Goal: Task Accomplishment & Management: Use online tool/utility

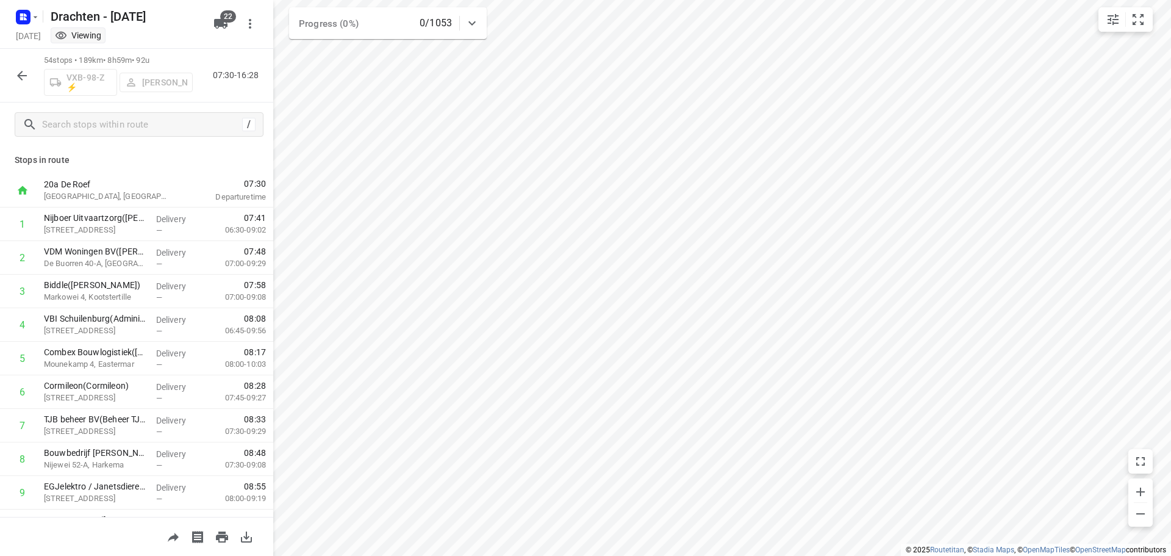
click at [27, 73] on icon "button" at bounding box center [22, 75] width 15 height 15
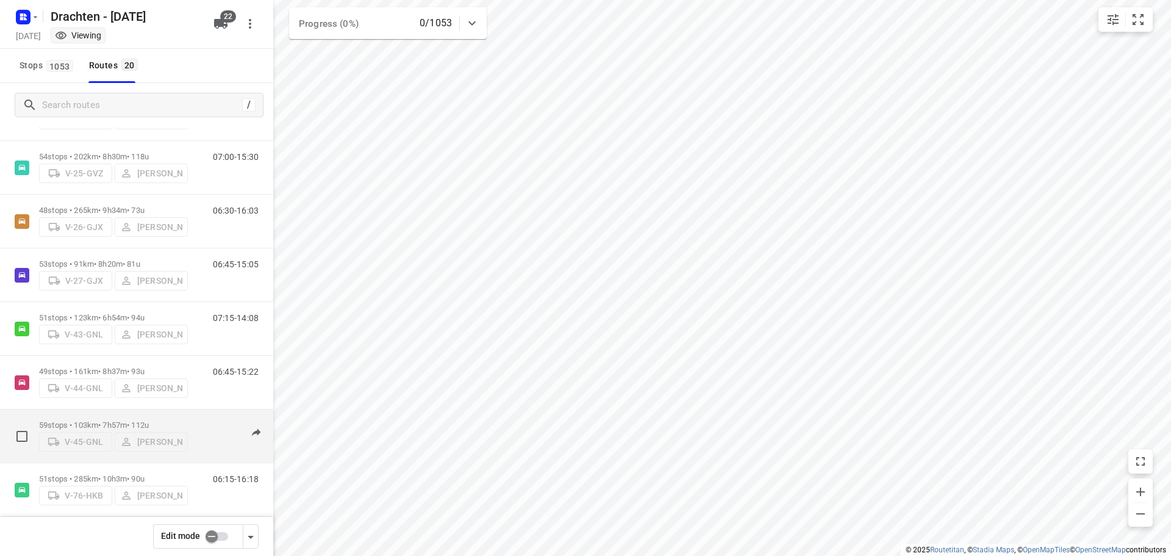
scroll to position [113, 0]
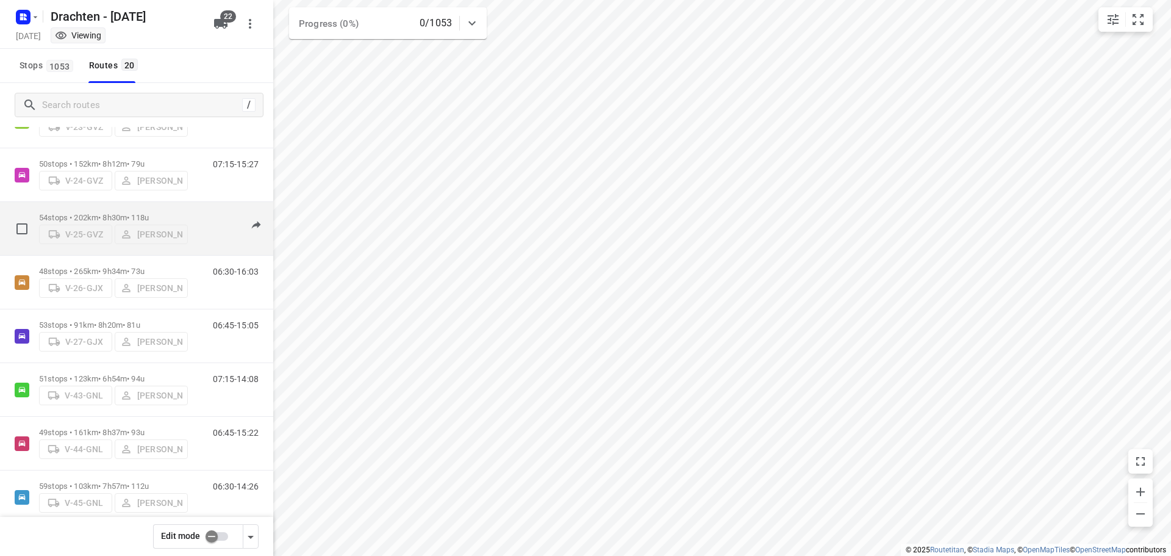
click at [88, 213] on p "54 stops • 202km • 8h30m • 118u" at bounding box center [113, 217] width 149 height 9
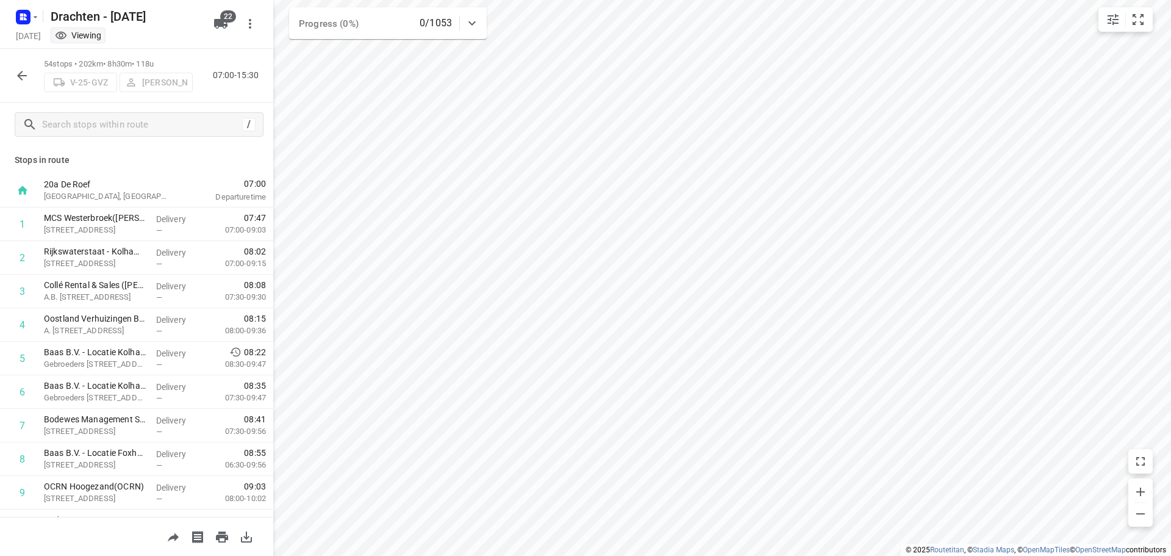
click at [17, 79] on icon "button" at bounding box center [22, 75] width 15 height 15
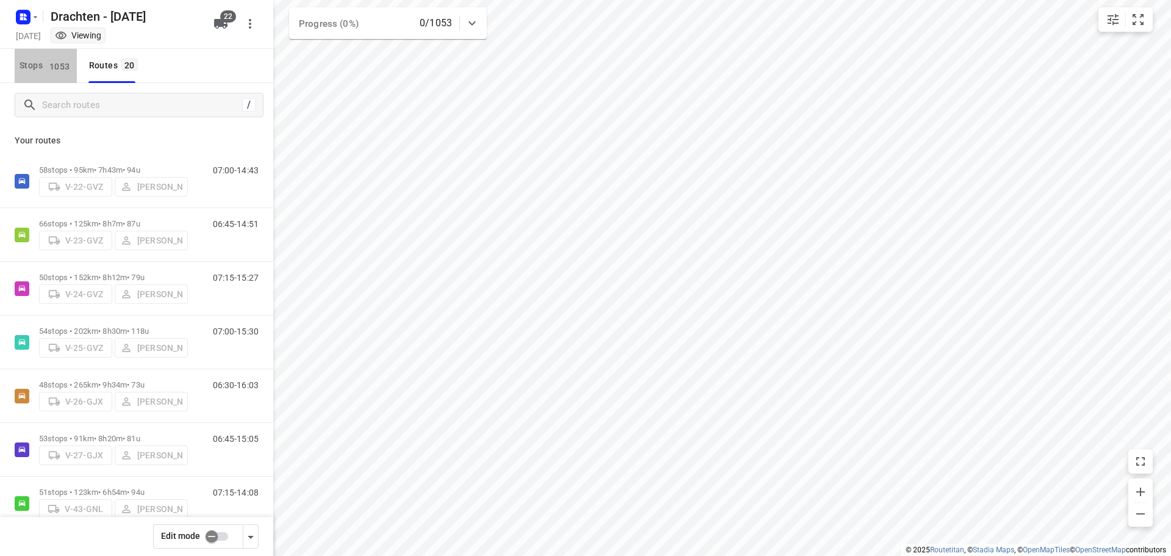
click at [65, 68] on span "1053" at bounding box center [59, 66] width 27 height 12
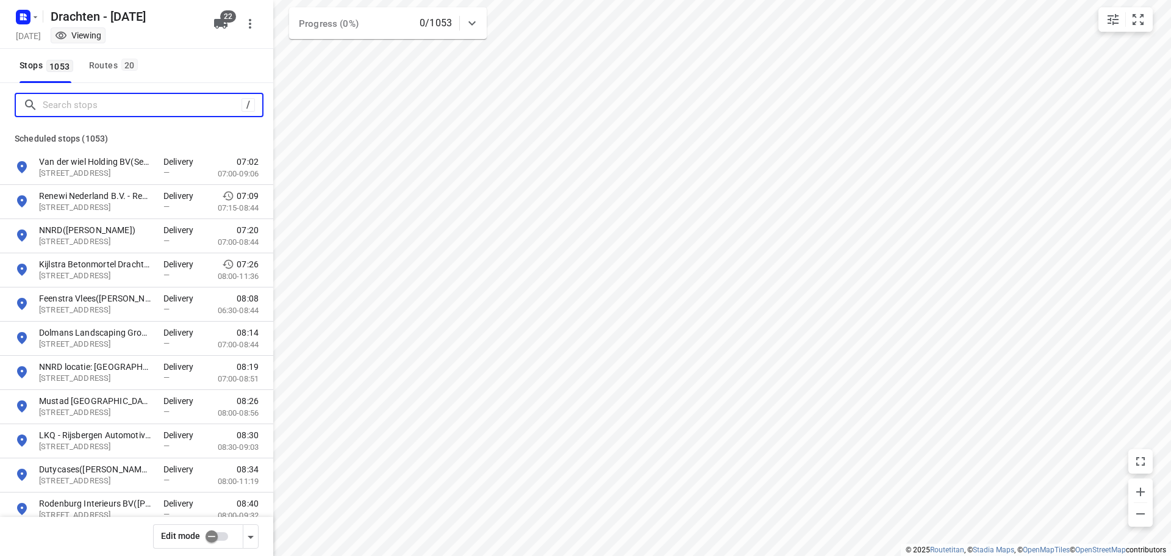
click at [68, 98] on input "Search stops" at bounding box center [142, 105] width 199 height 19
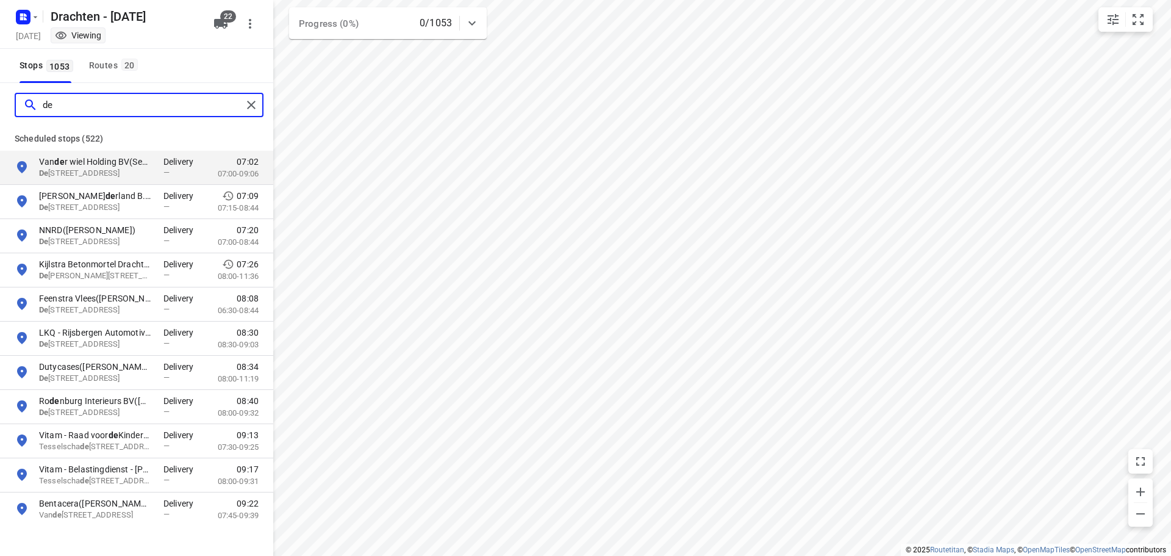
type input "d"
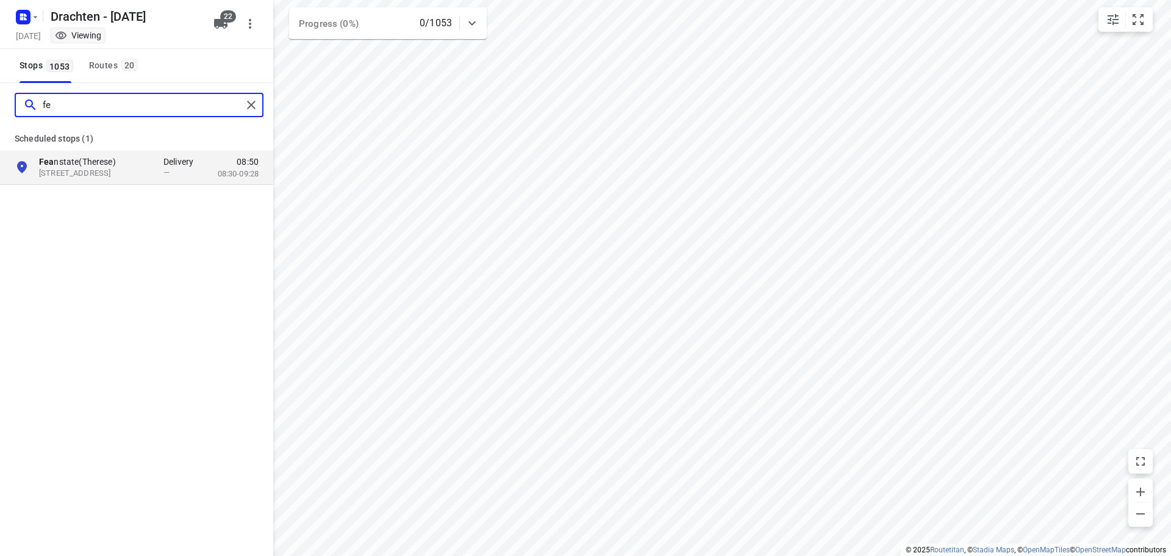
type input "f"
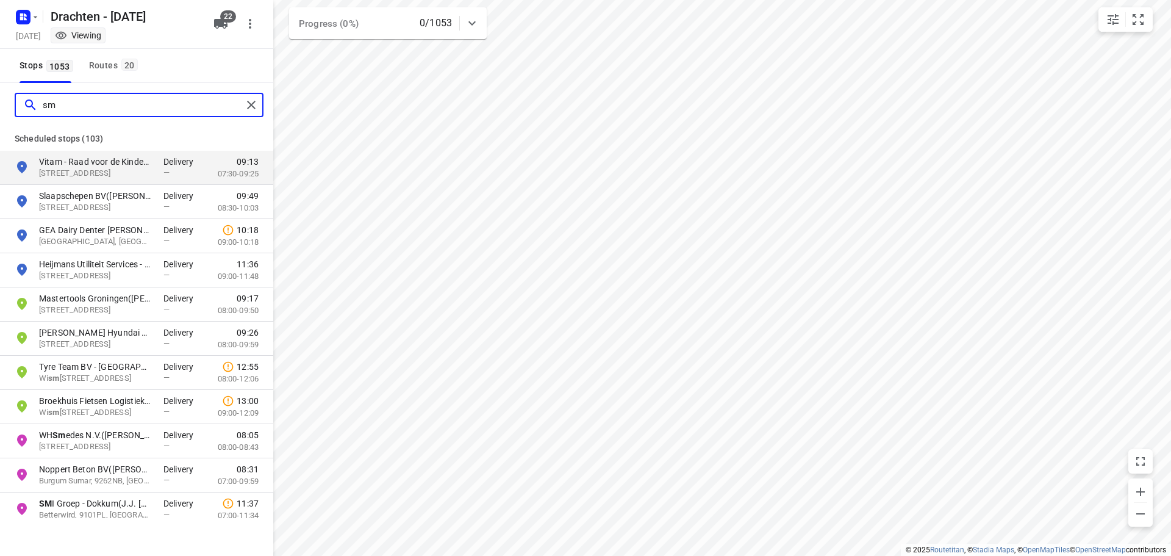
type input "s"
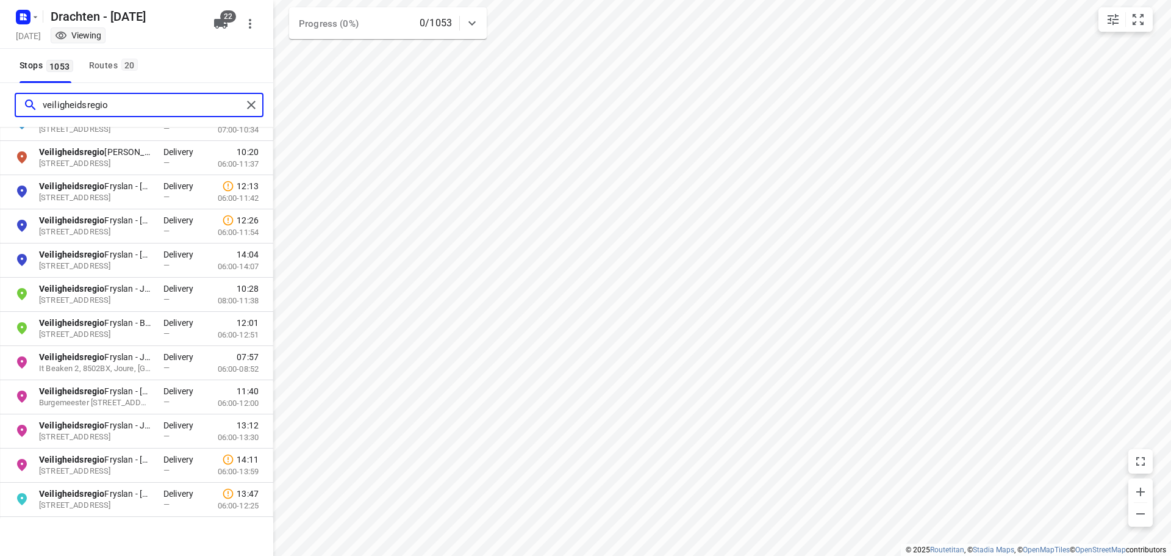
scroll to position [362, 0]
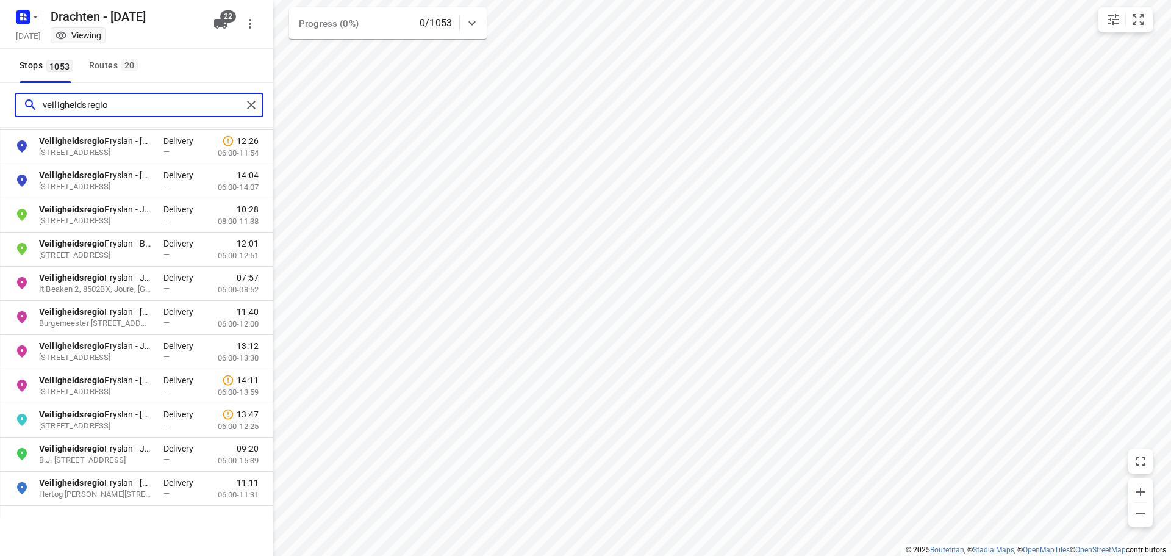
drag, startPoint x: 130, startPoint y: 107, endPoint x: 46, endPoint y: 106, distance: 84.2
click at [46, 106] on input "veiligheidsregio" at bounding box center [142, 105] width 199 height 19
type input "v"
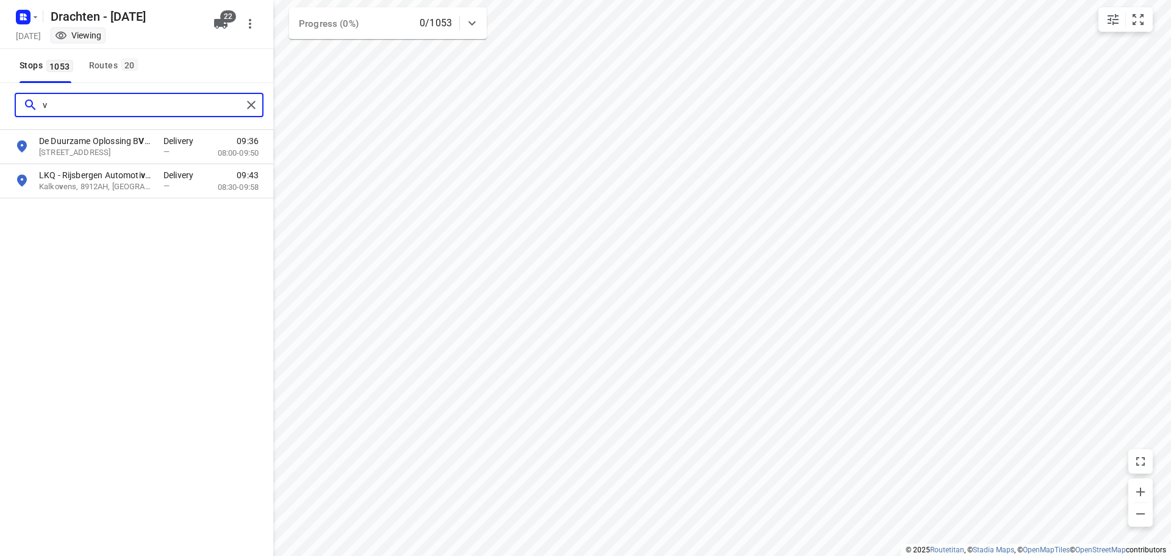
scroll to position [0, 0]
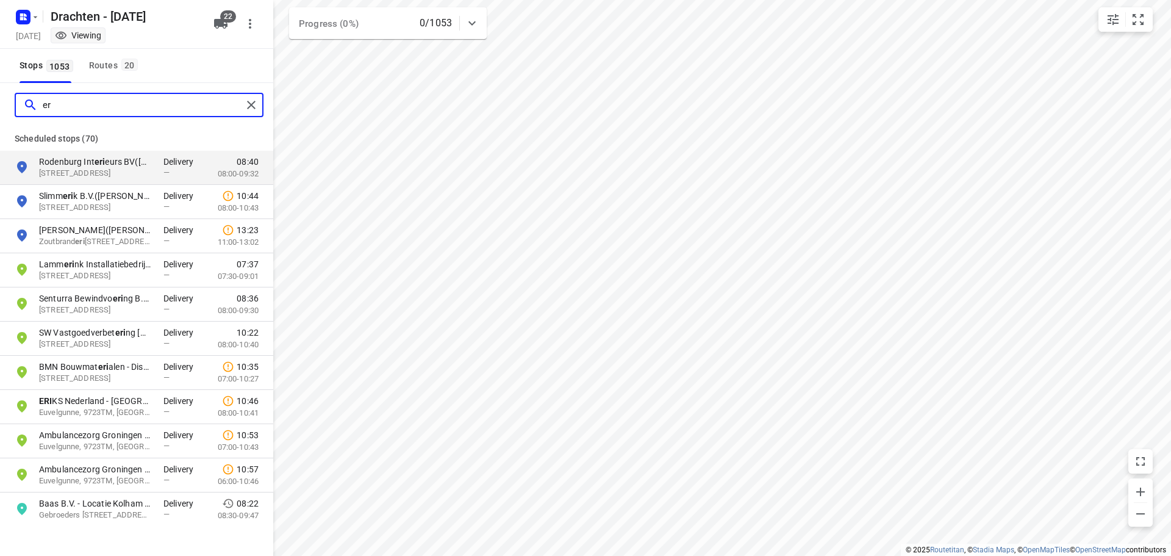
type input "e"
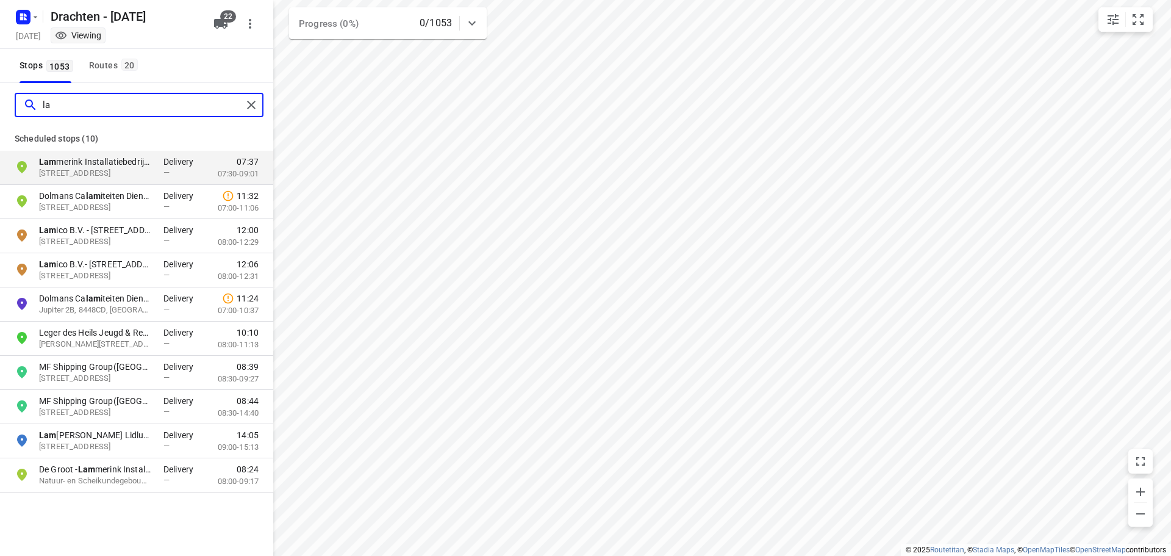
type input "l"
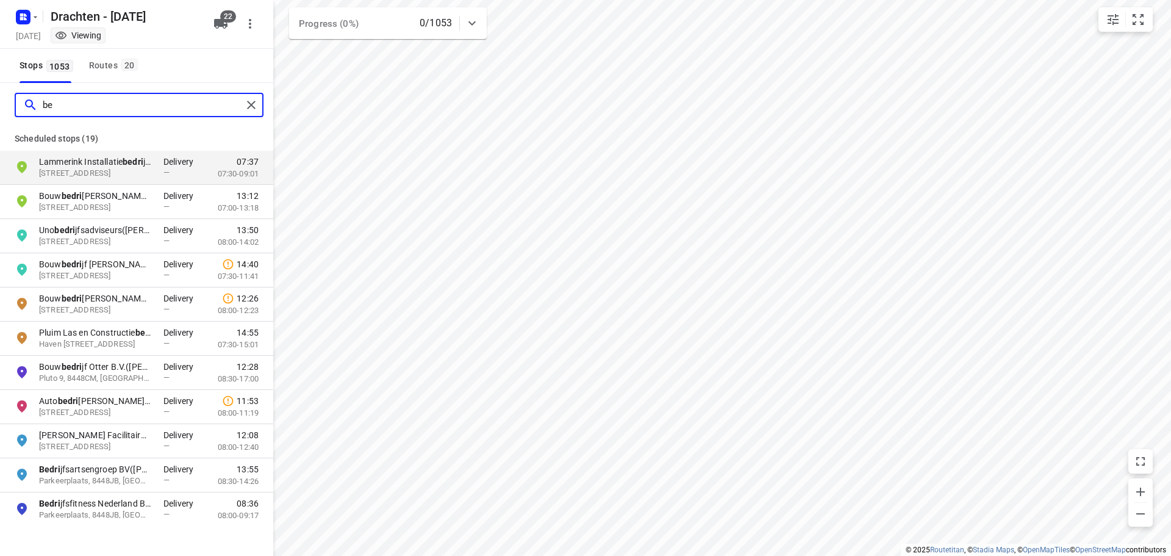
type input "b"
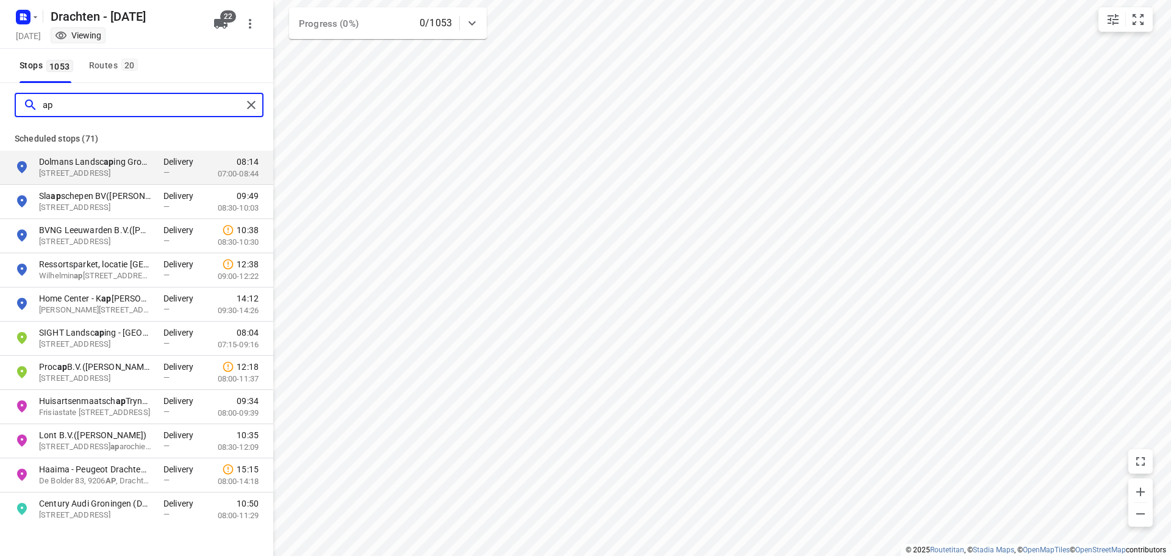
type input "a"
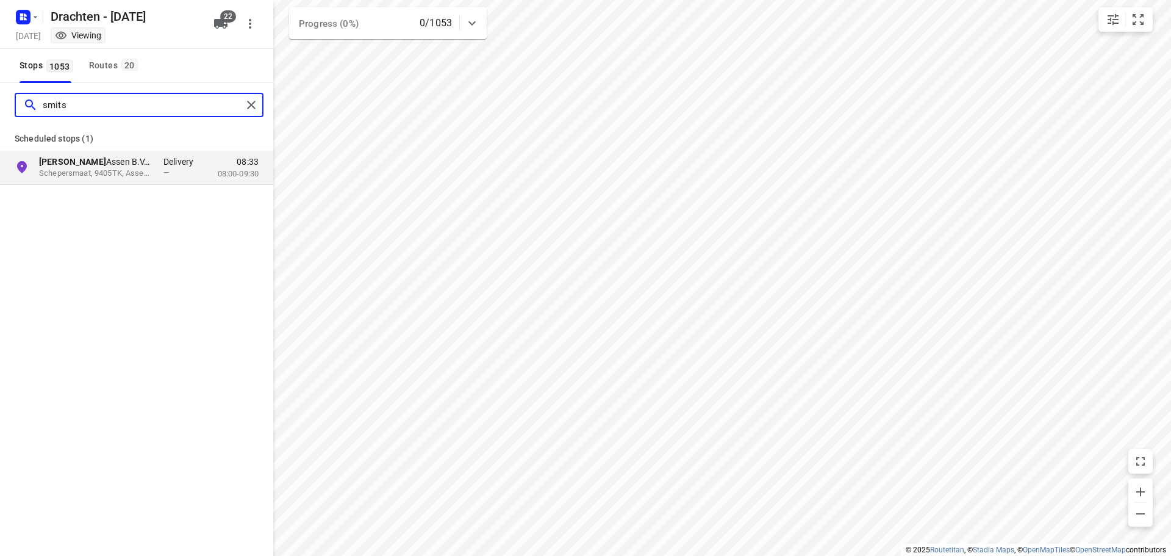
click at [57, 109] on input "smits" at bounding box center [142, 105] width 199 height 19
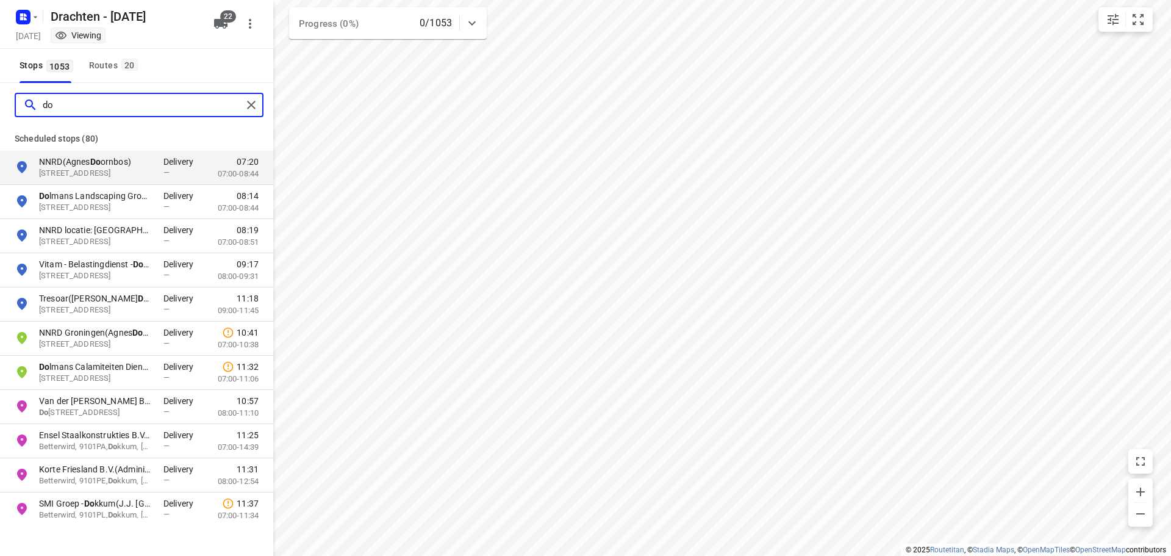
type input "d"
type input "r"
type input "t"
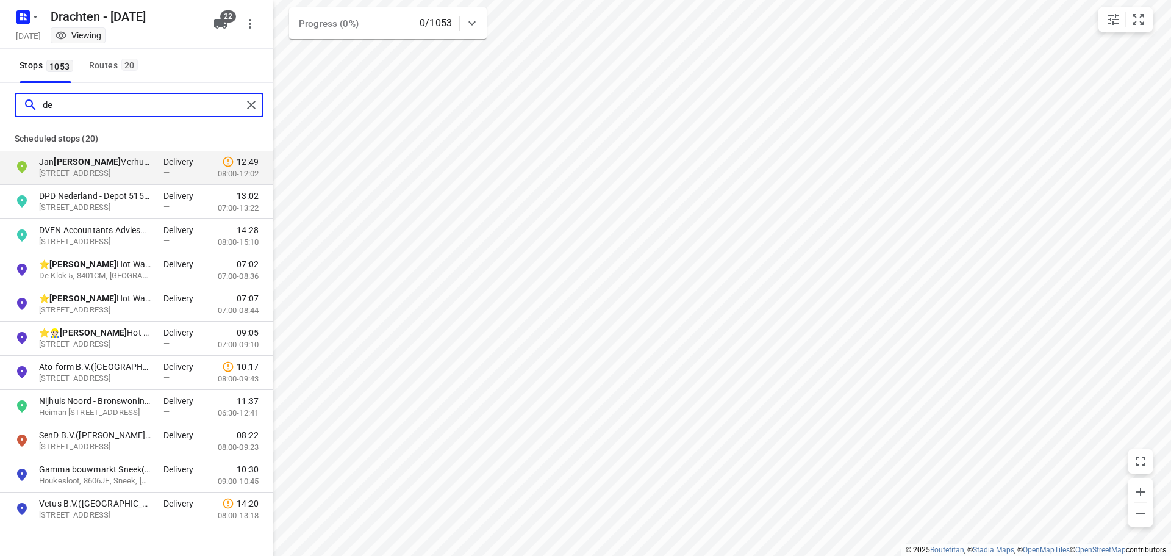
type input "d"
type input "j"
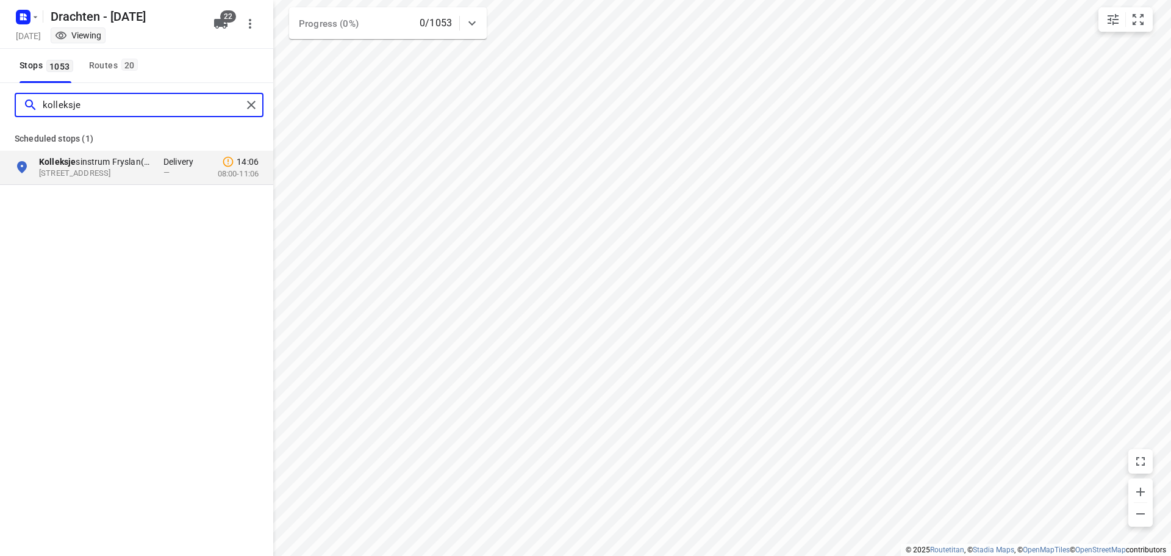
type input "kolleksje"
click at [107, 59] on div "Routes 20" at bounding box center [115, 65] width 52 height 15
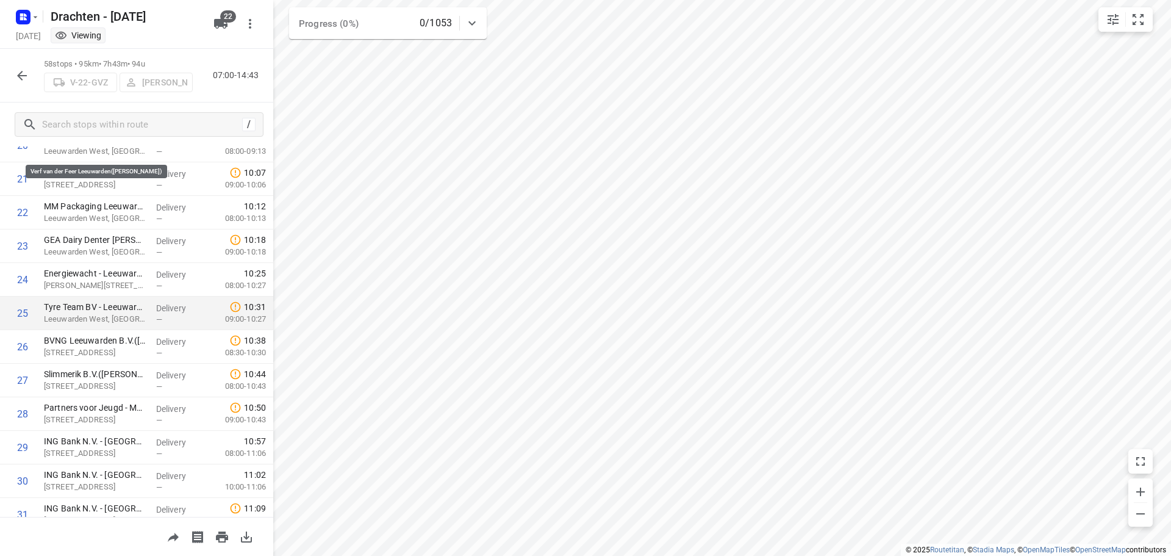
scroll to position [755, 0]
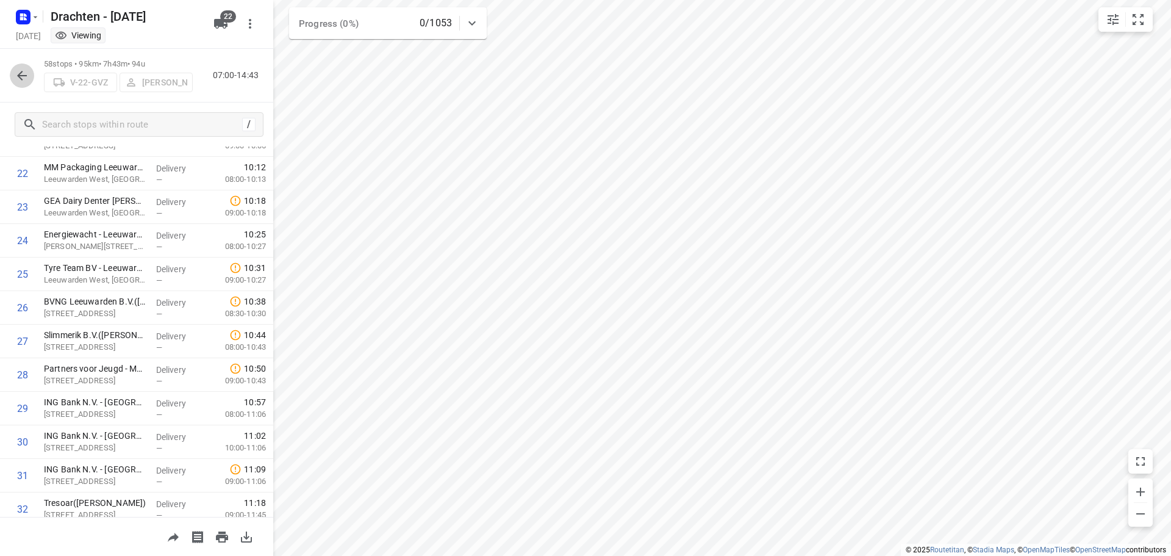
click at [23, 79] on icon "button" at bounding box center [22, 76] width 10 height 10
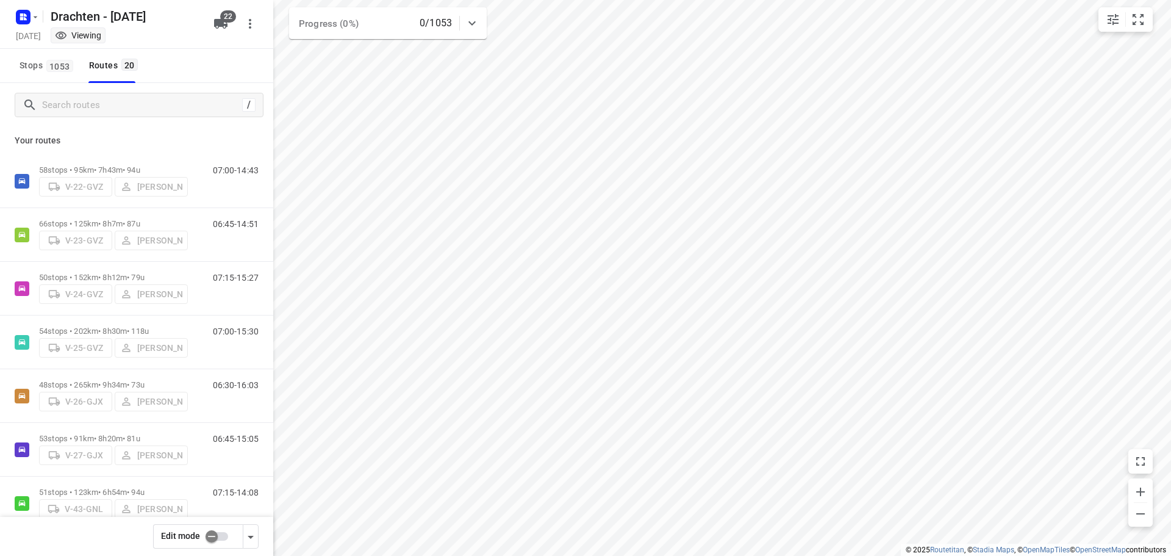
click at [217, 540] on input "checkbox" at bounding box center [212, 536] width 70 height 23
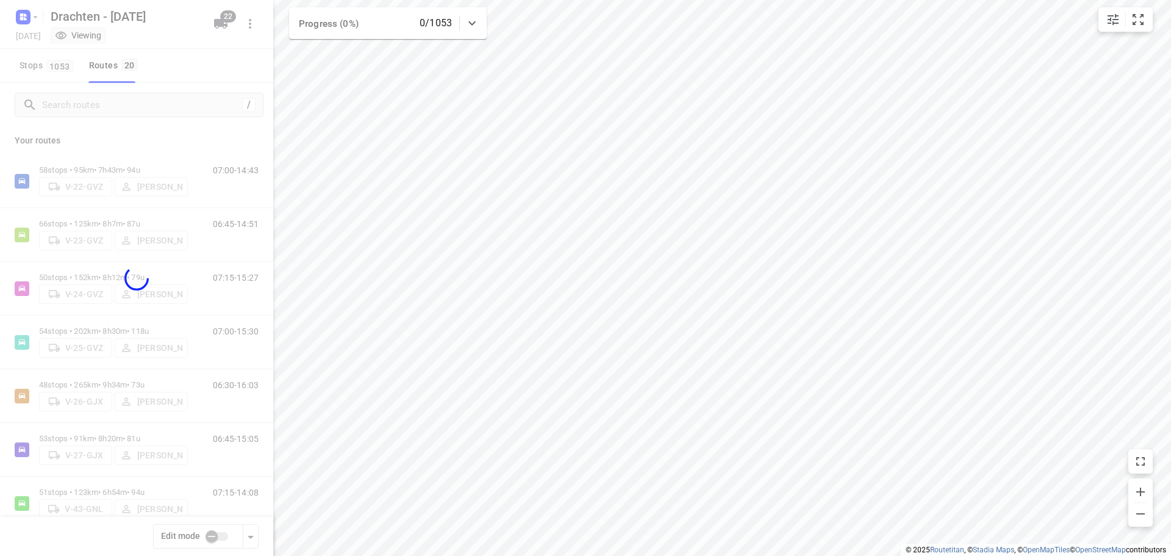
checkbox input "true"
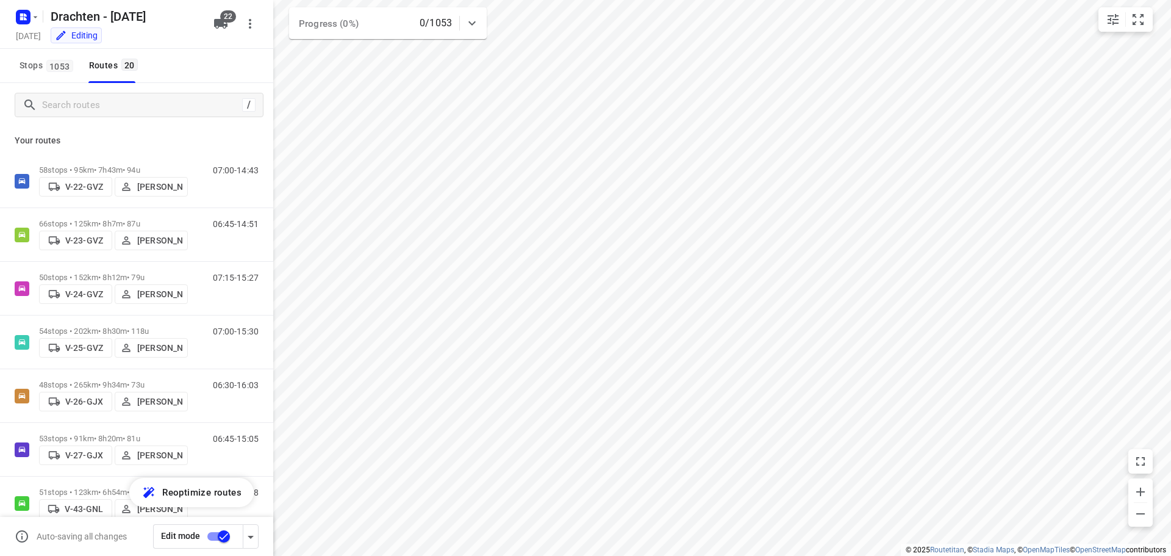
click at [116, 165] on p "58 stops • 95km • 7h43m • 94u" at bounding box center [113, 169] width 149 height 9
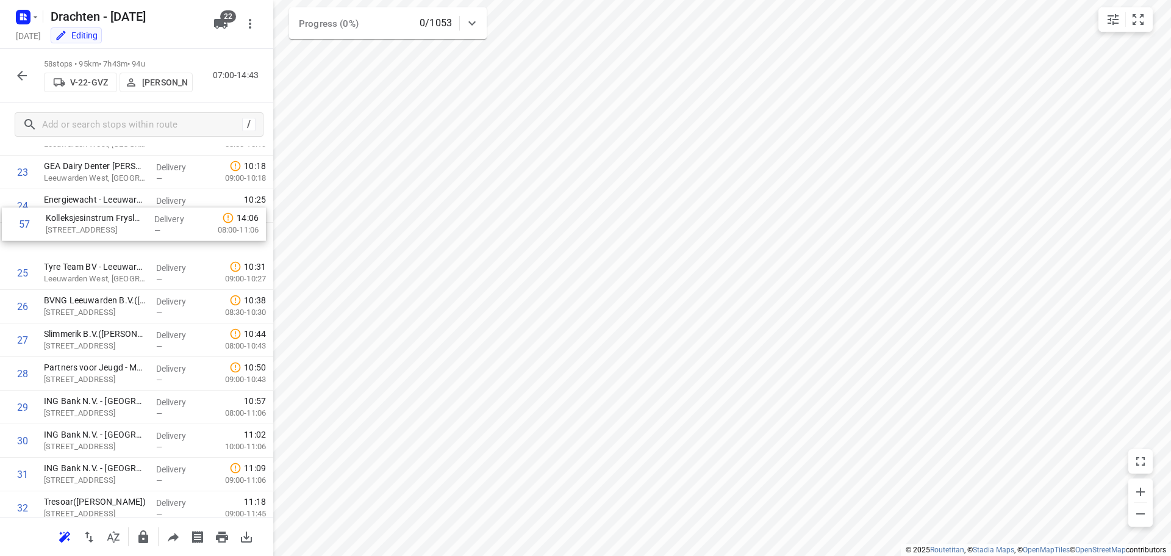
scroll to position [790, 0]
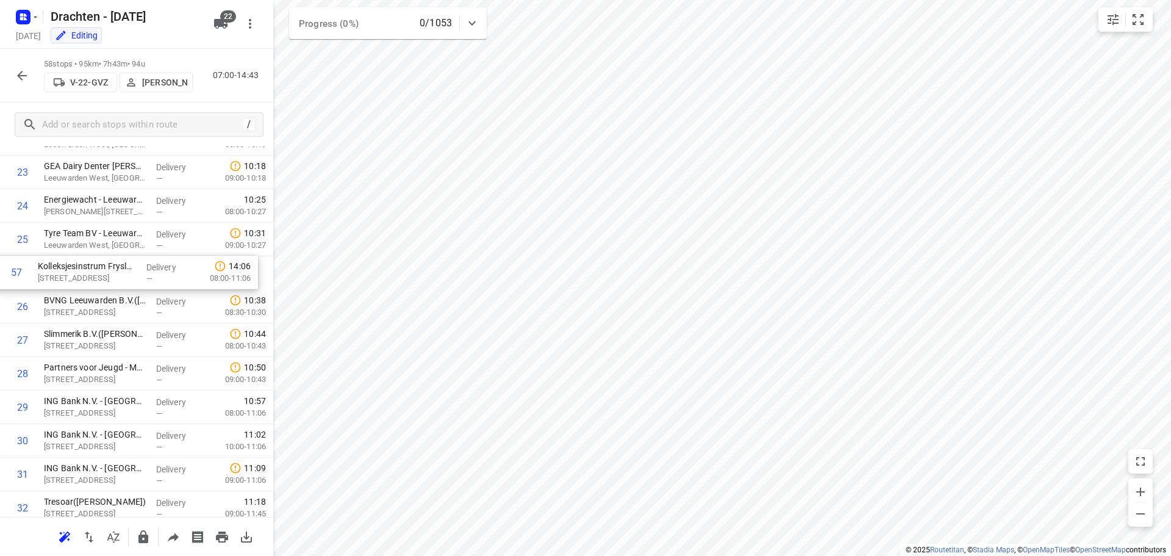
drag, startPoint x: 125, startPoint y: 429, endPoint x: 119, endPoint y: 260, distance: 168.5
click at [119, 260] on div "1 Van der wiel Holding BV(Secretariaat) De Meerpaal 11, Drachten Delivery — 07:…" at bounding box center [136, 390] width 273 height 1946
click at [146, 542] on icon "button" at bounding box center [143, 536] width 10 height 13
click at [22, 81] on icon "button" at bounding box center [22, 75] width 15 height 15
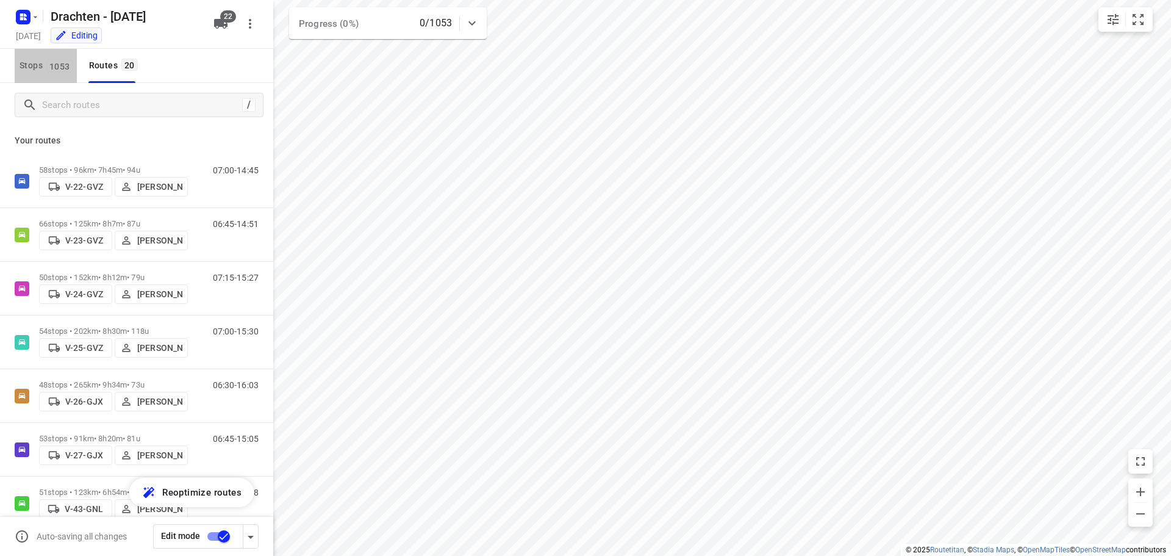
click at [63, 71] on span "1053" at bounding box center [59, 66] width 27 height 12
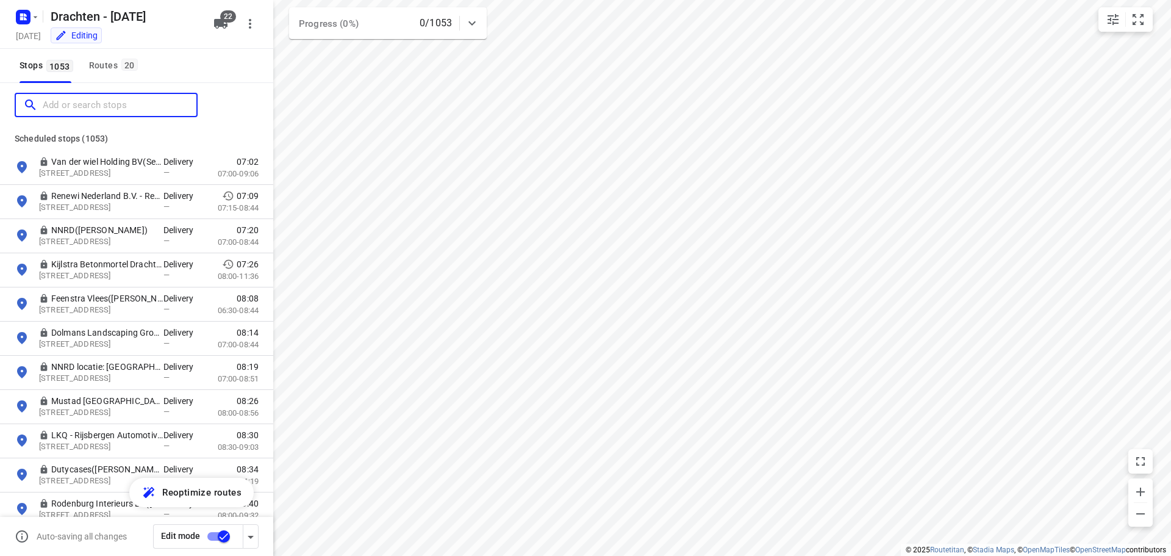
click at [71, 101] on input "Add or search stops" at bounding box center [120, 105] width 154 height 19
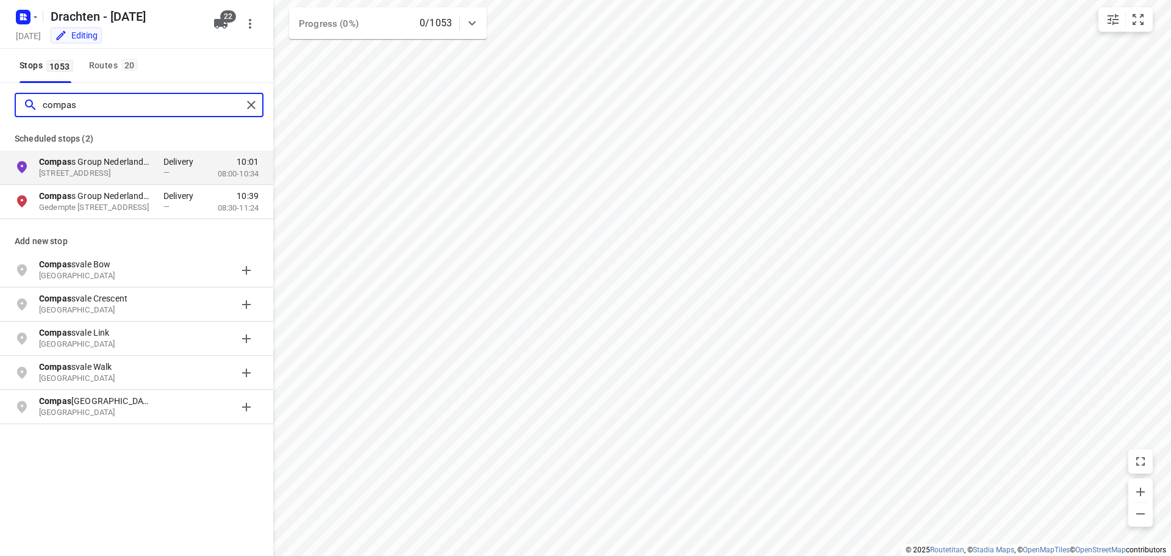
click at [60, 113] on input "compas" at bounding box center [142, 105] width 199 height 19
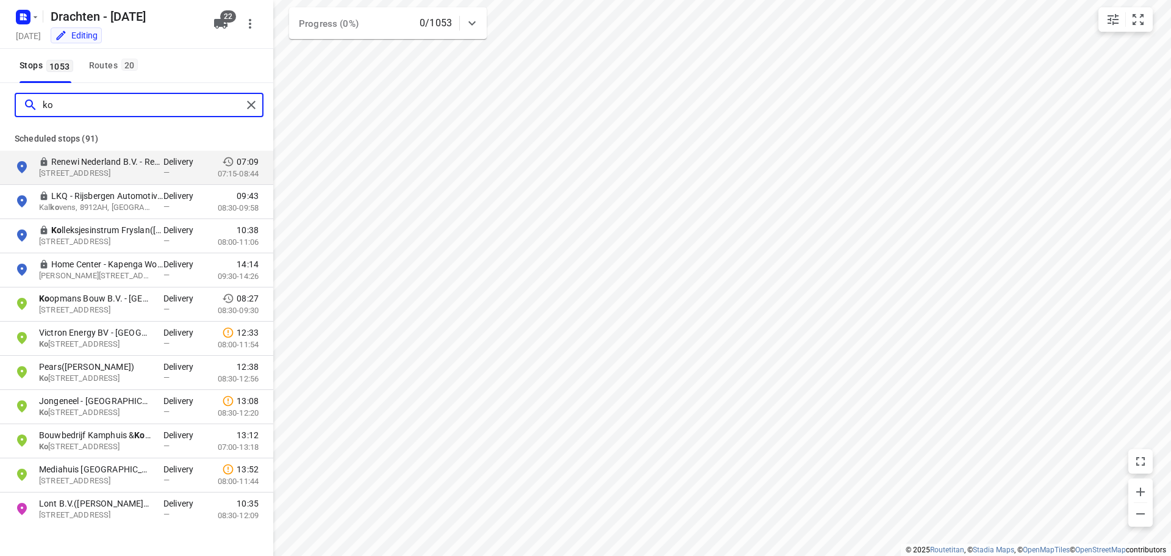
type input "k"
type input "n"
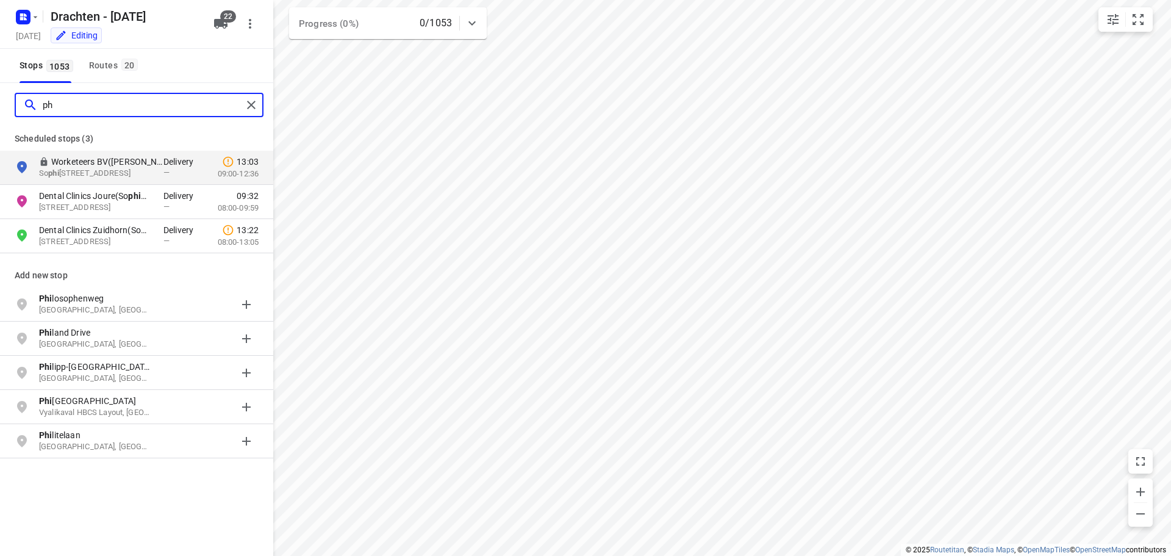
type input "p"
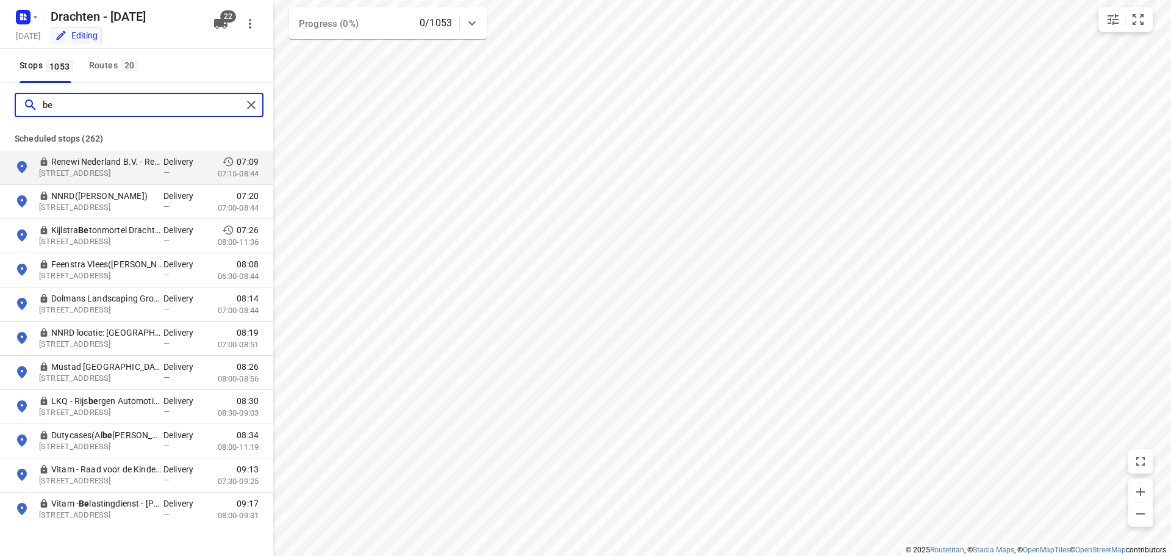
type input "b"
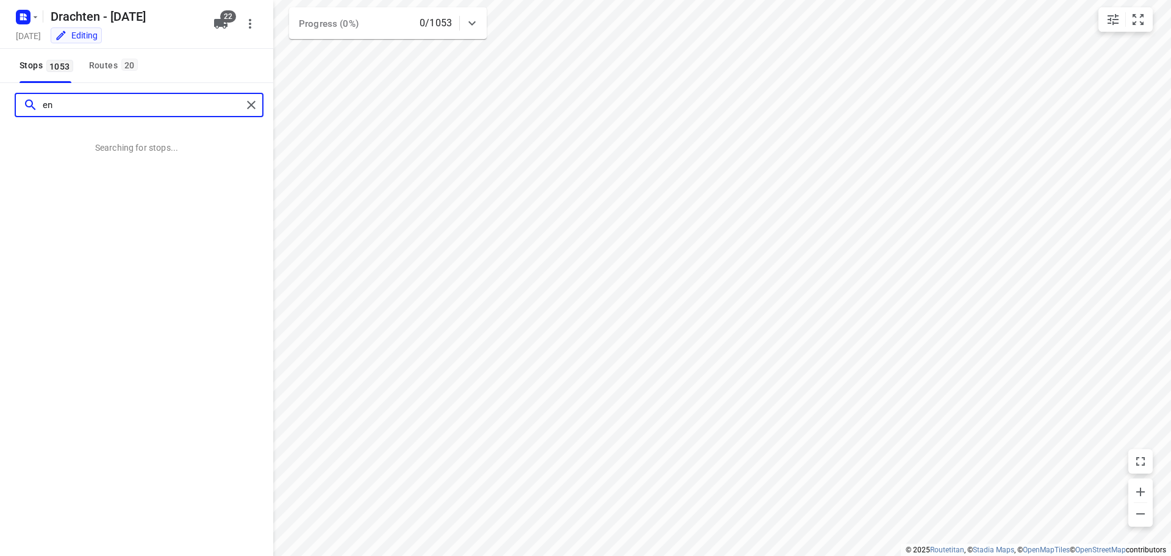
type input "e"
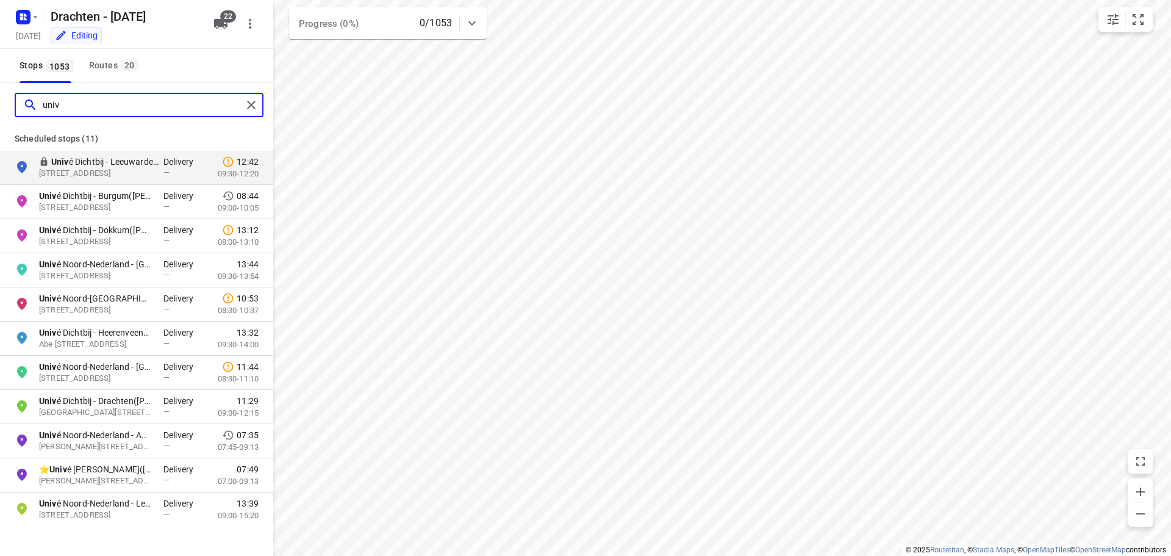
type input "univé"
click at [97, 62] on div "Routes 20" at bounding box center [115, 65] width 52 height 15
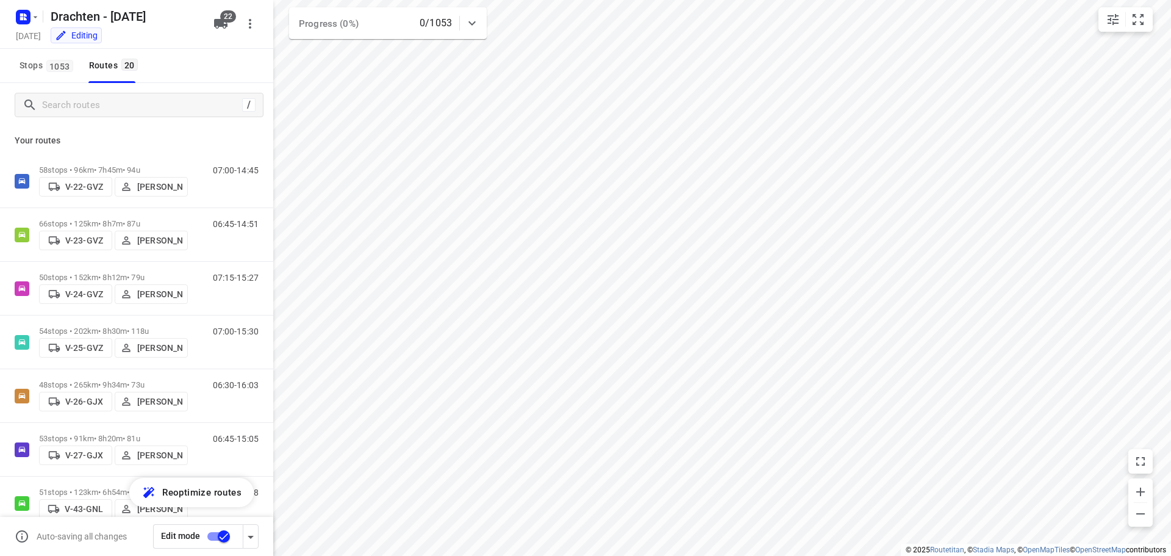
click at [215, 538] on input "checkbox" at bounding box center [224, 536] width 70 height 23
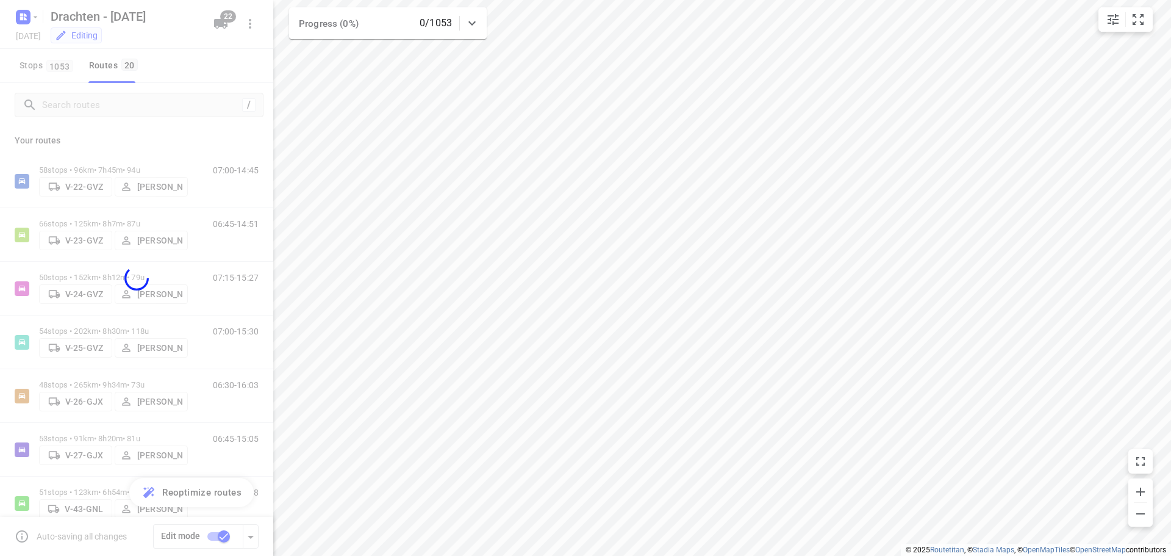
checkbox input "false"
